Goal: Information Seeking & Learning: Learn about a topic

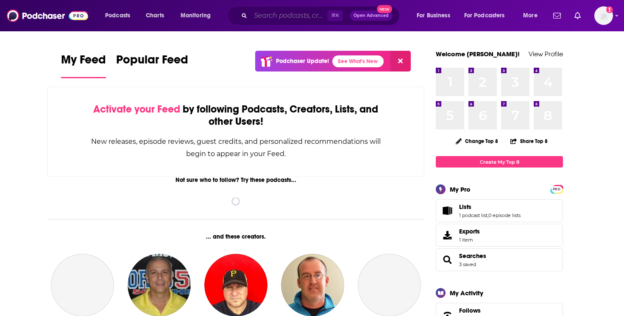
click at [277, 14] on input "Search podcasts, credits, & more..." at bounding box center [288, 16] width 77 height 14
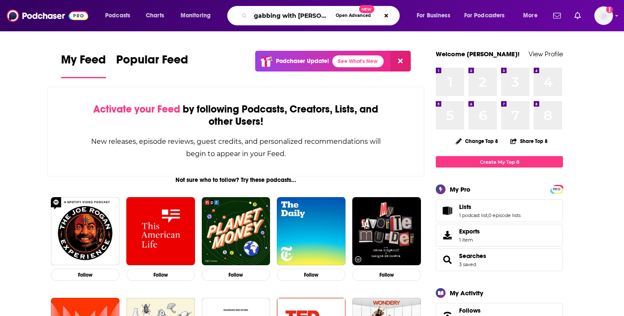
type input "gabbing with [PERSON_NAME]"
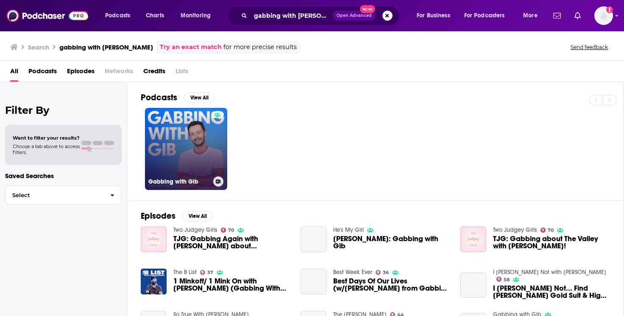
click at [175, 115] on link "Gabbing with Gib" at bounding box center [186, 149] width 82 height 82
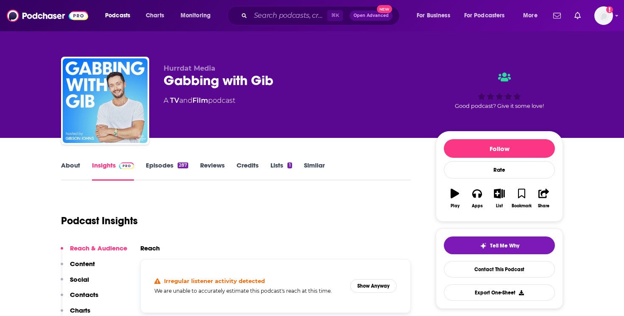
click at [161, 166] on link "Episodes 287" at bounding box center [167, 170] width 42 height 19
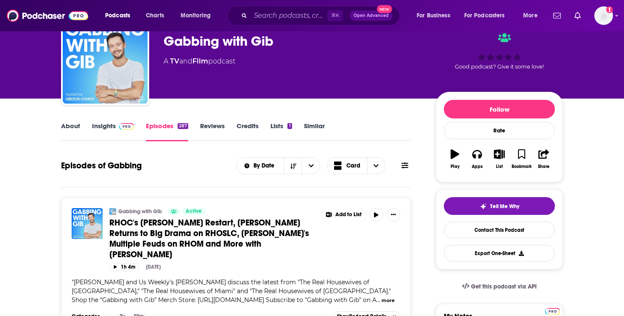
scroll to position [36, 0]
